Goal: Information Seeking & Learning: Understand process/instructions

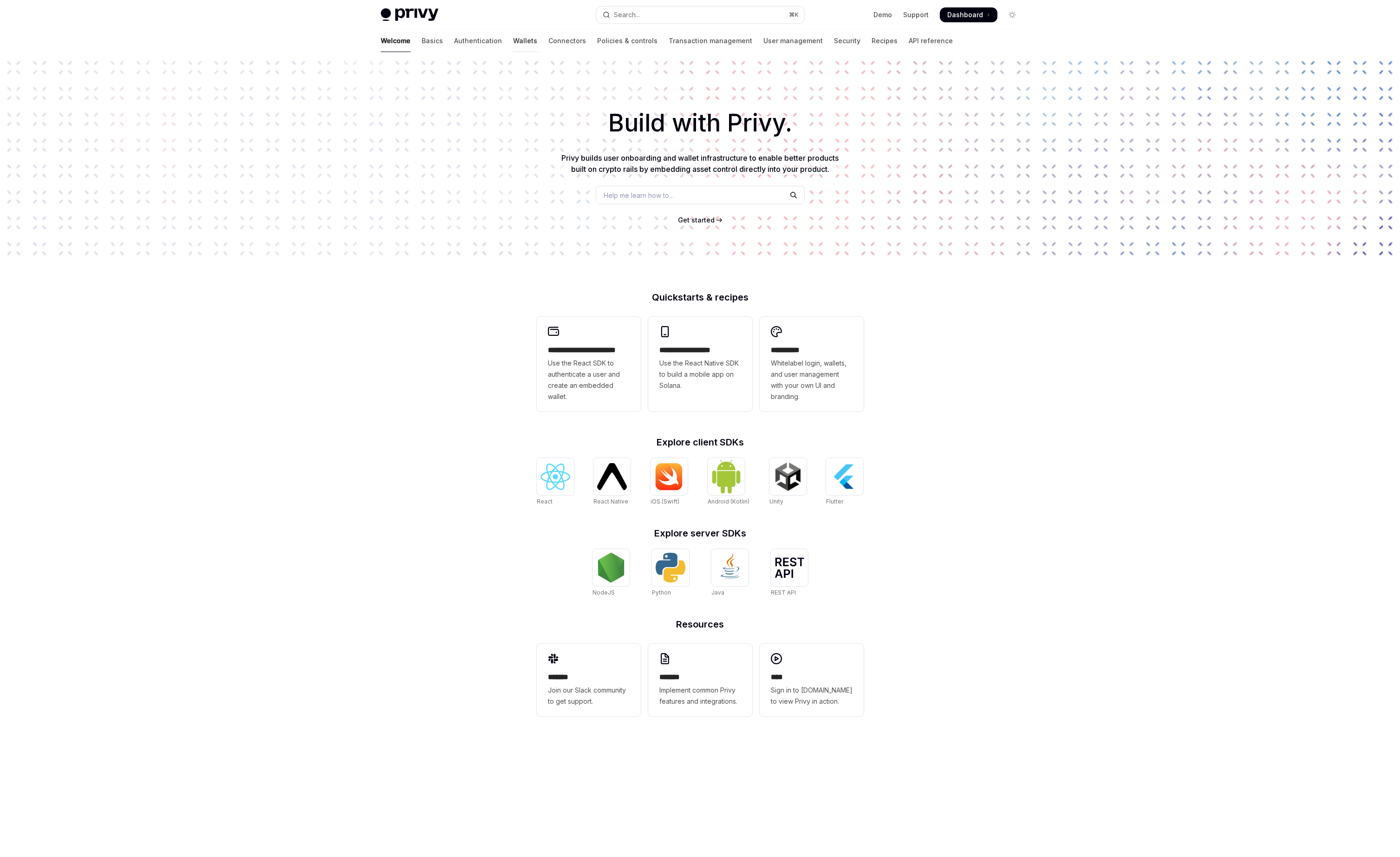
click at [513, 44] on link "Wallets" at bounding box center [525, 41] width 24 height 22
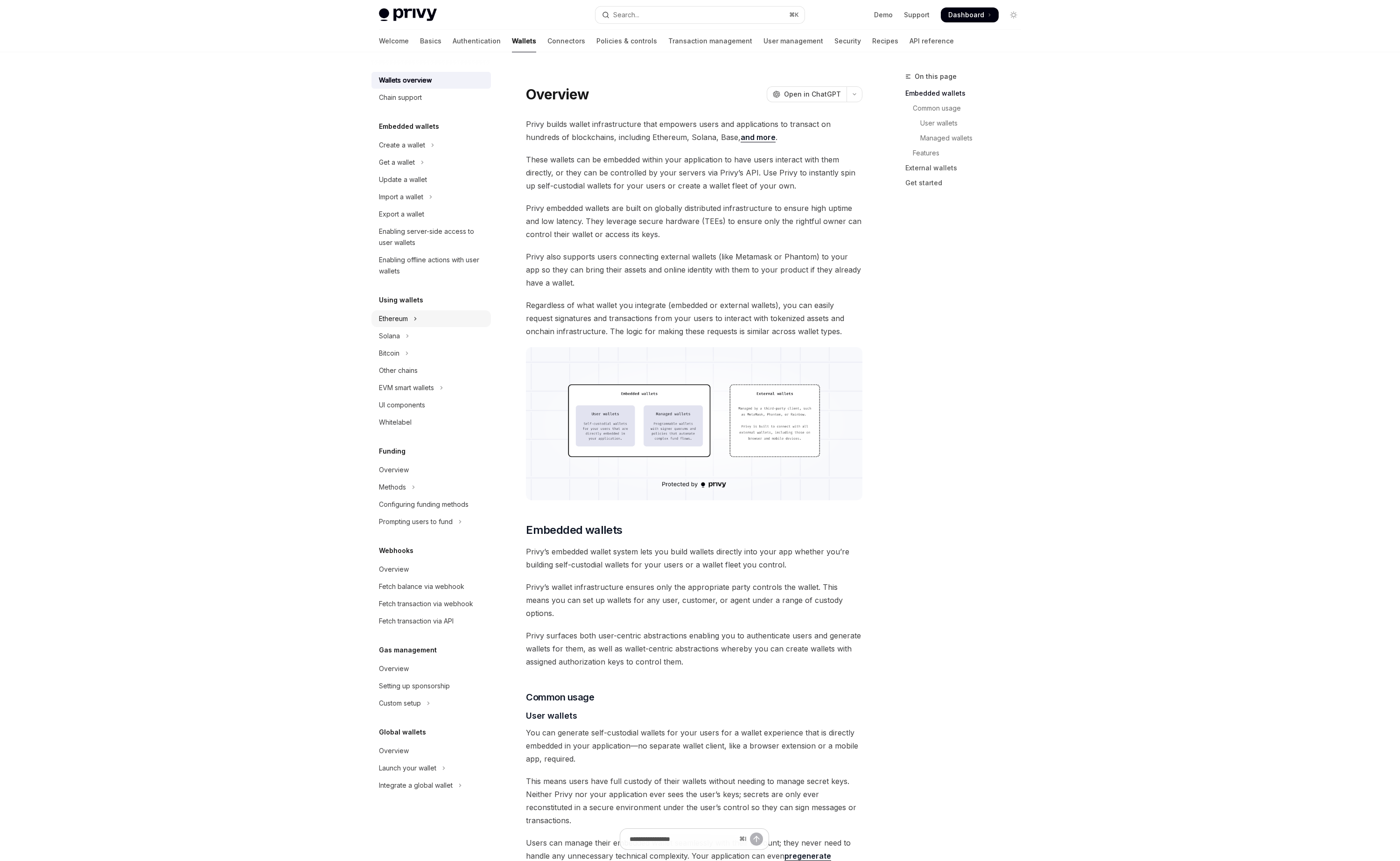
click at [399, 324] on div "Ethereum" at bounding box center [393, 319] width 29 height 11
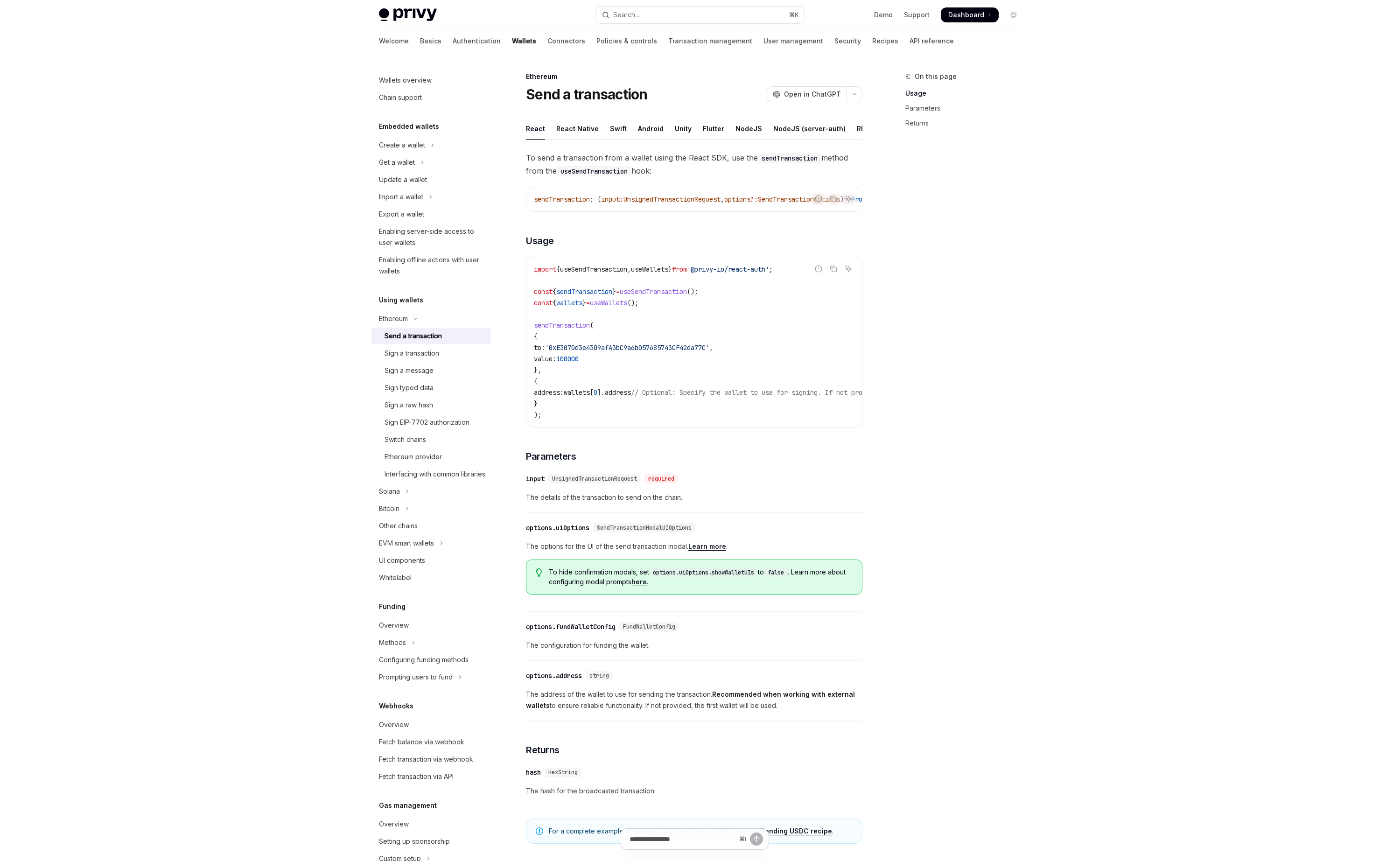
click at [430, 337] on div "Send a transaction" at bounding box center [413, 336] width 57 height 11
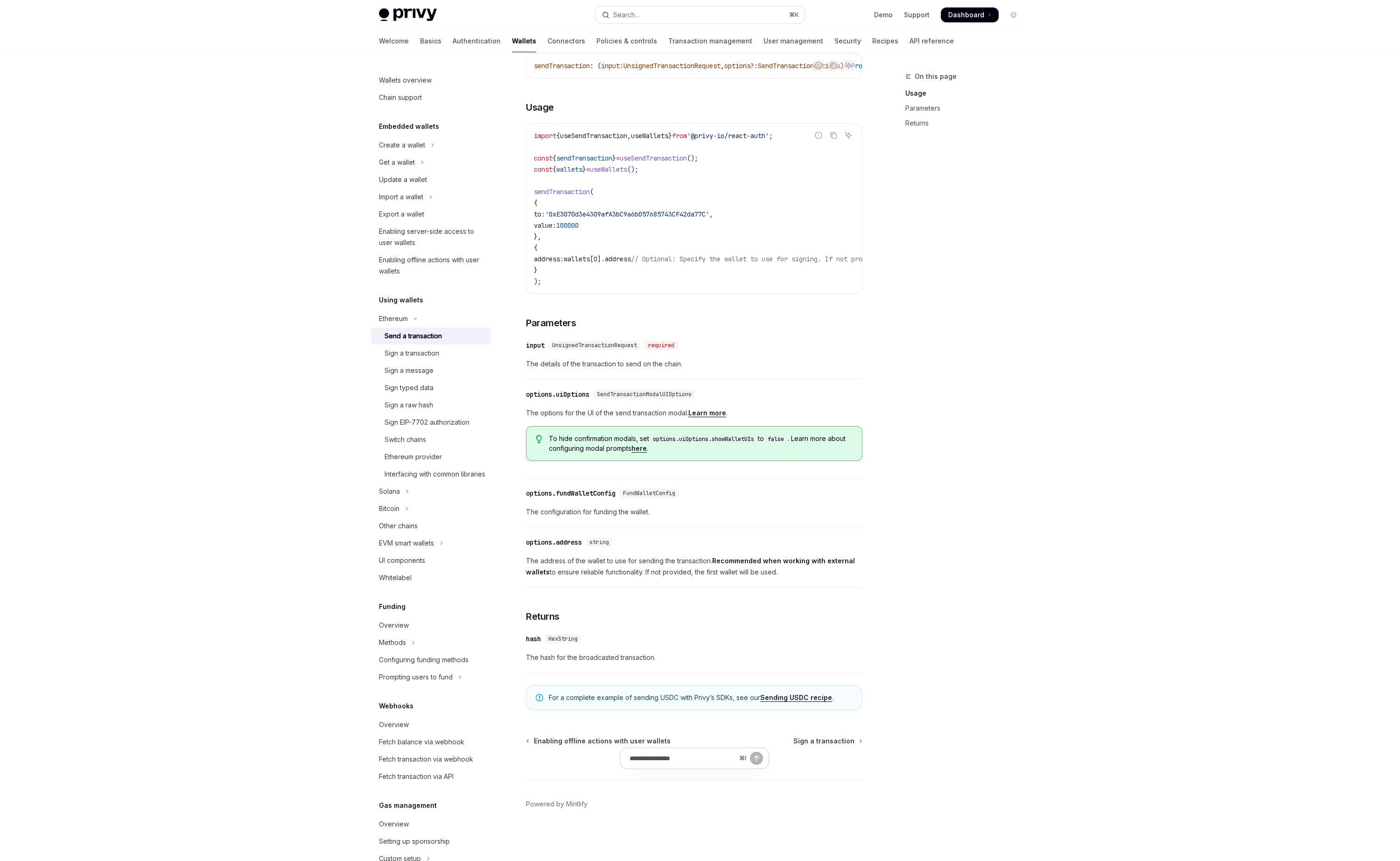
scroll to position [148, 0]
click at [767, 697] on link "Sending USDC recipe" at bounding box center [796, 698] width 72 height 8
type textarea "*"
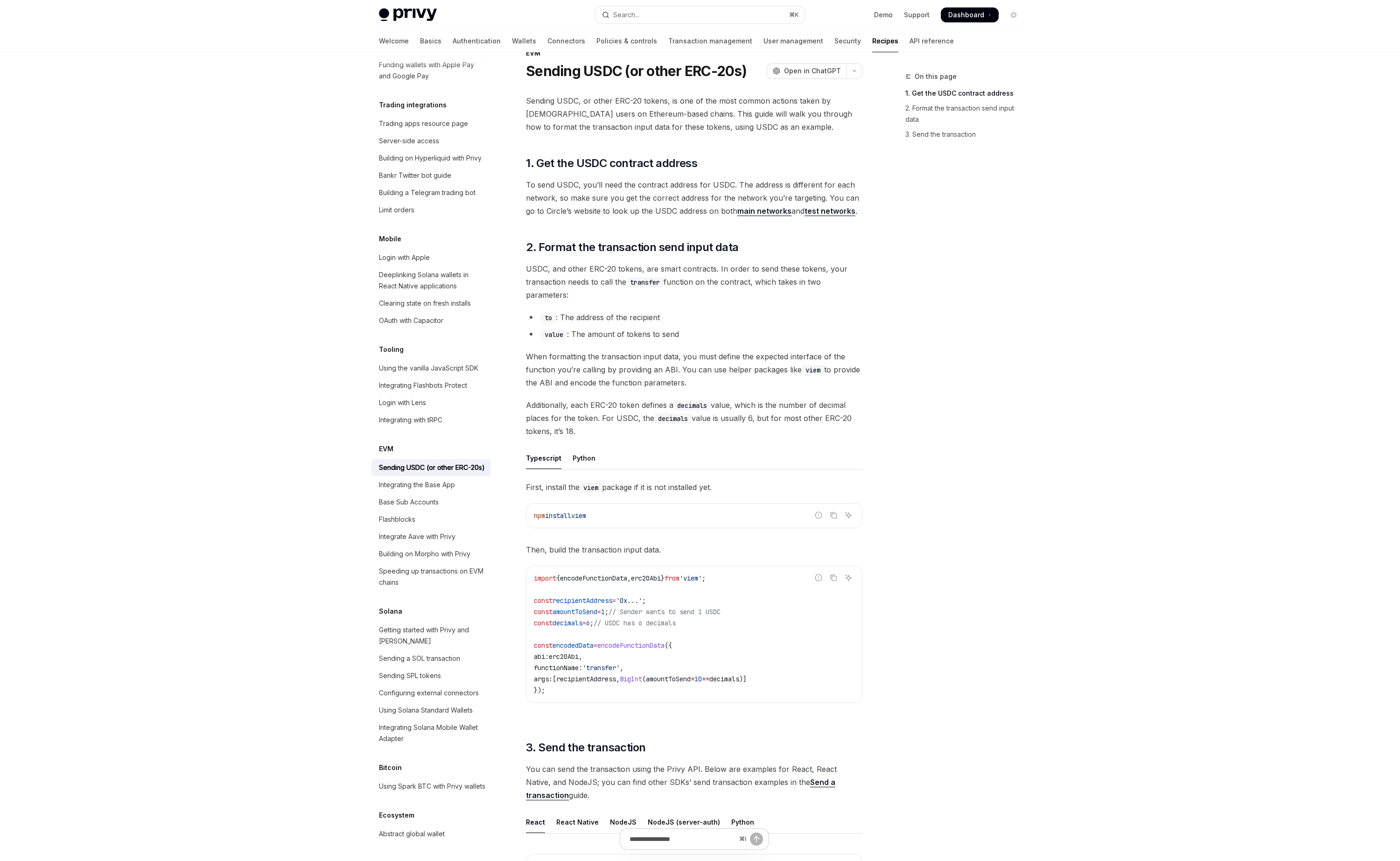
scroll to position [27, 0]
click at [647, 646] on span "encodeFunctionData" at bounding box center [631, 642] width 67 height 8
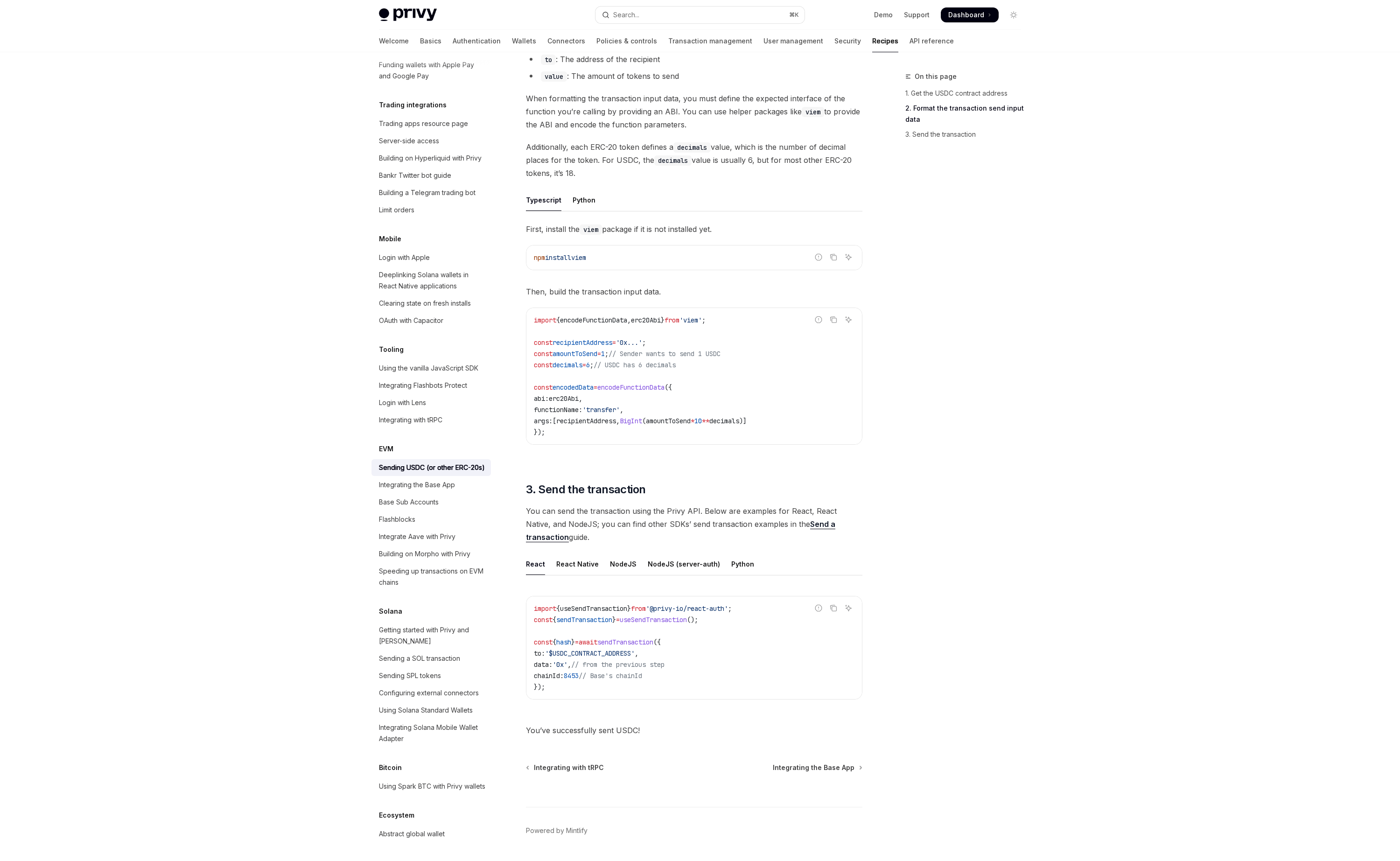
scroll to position [298, 0]
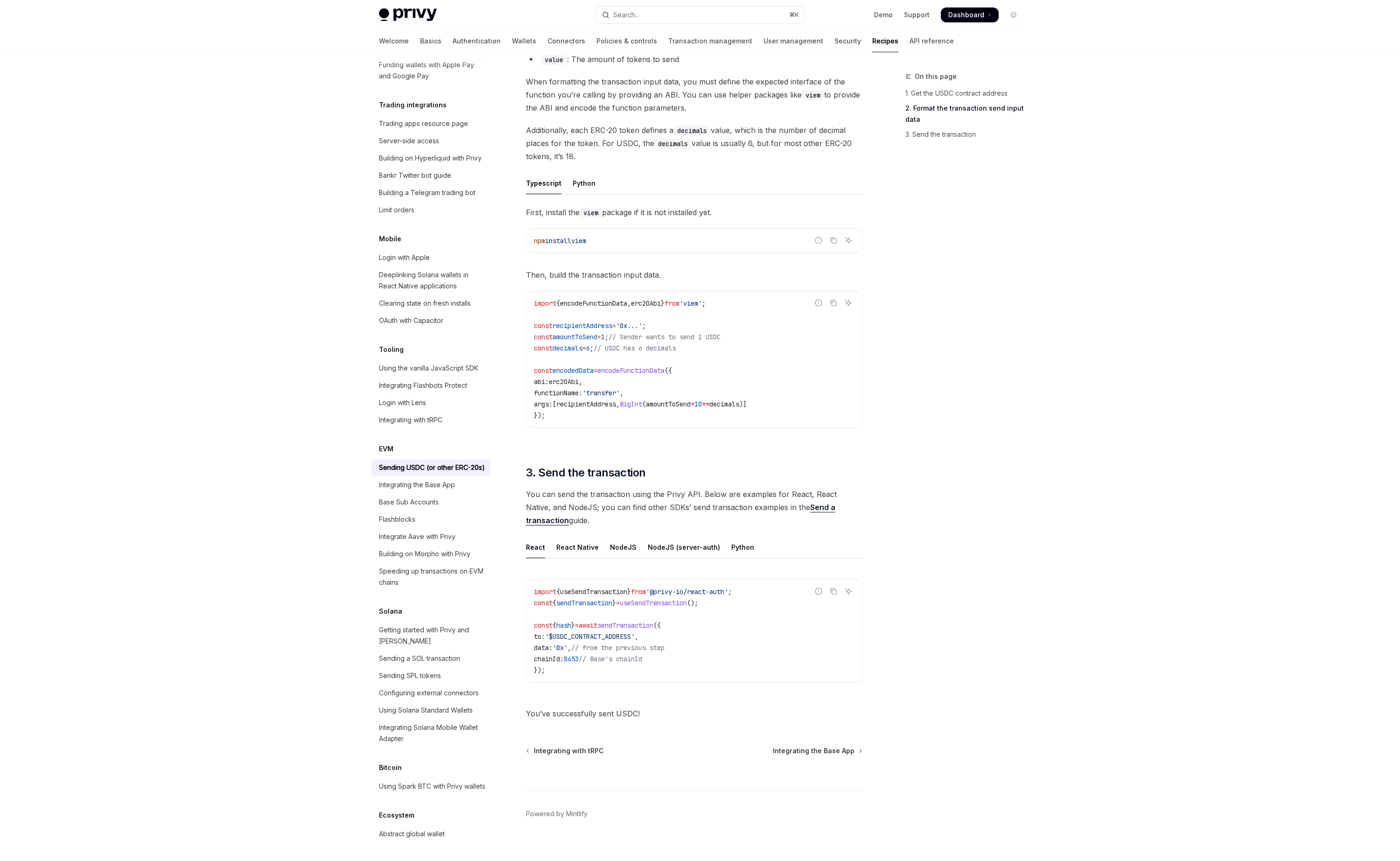
click at [133, 462] on div "Skip to main content Privy Docs home page Search... ⌘ K Demo Support Dashboard …" at bounding box center [700, 286] width 1400 height 1169
click at [228, 427] on div "Skip to main content Privy Docs home page Search... ⌘ K Demo Support Dashboard …" at bounding box center [700, 286] width 1400 height 1169
drag, startPoint x: 255, startPoint y: 429, endPoint x: 234, endPoint y: 437, distance: 22.5
click at [255, 430] on div "Skip to main content Privy Docs home page Search... ⌘ K Demo Support Dashboard …" at bounding box center [700, 286] width 1400 height 1169
drag, startPoint x: 156, startPoint y: 110, endPoint x: 140, endPoint y: 104, distance: 17.1
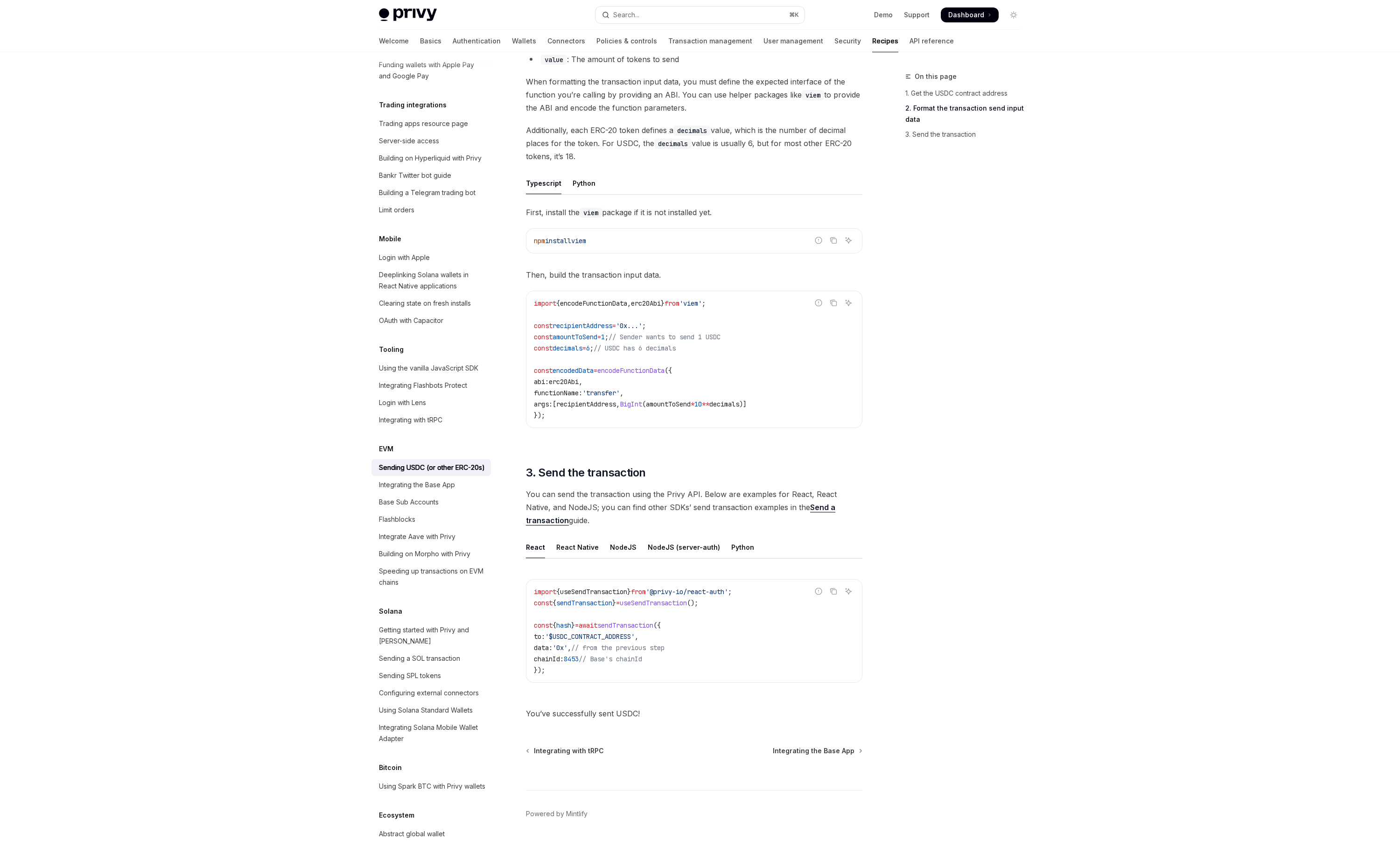
click at [156, 109] on div "Skip to main content Privy Docs home page Search... ⌘ K Demo Support Dashboard …" at bounding box center [700, 286] width 1400 height 1169
